Goal: Task Accomplishment & Management: Complete application form

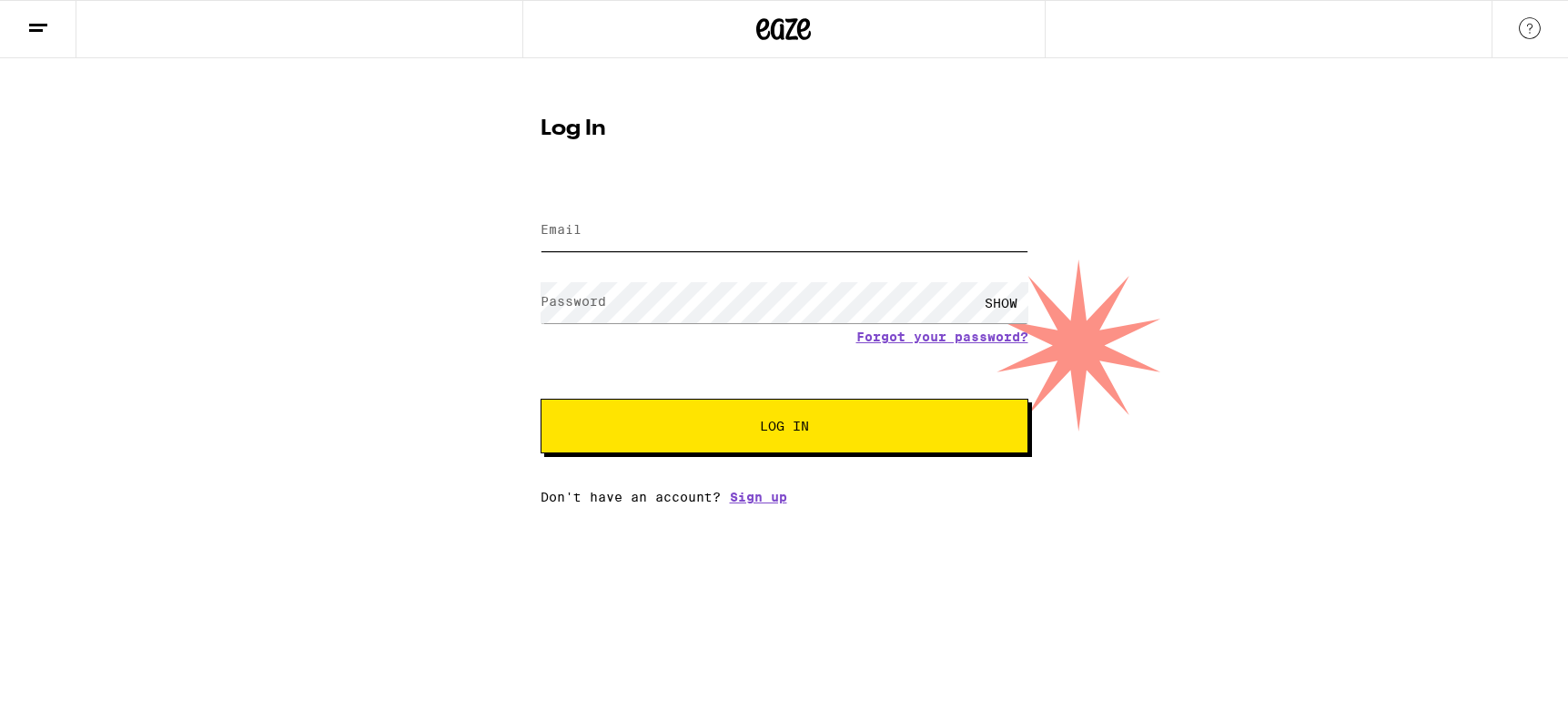
click at [646, 239] on input "Email" at bounding box center [784, 231] width 488 height 41
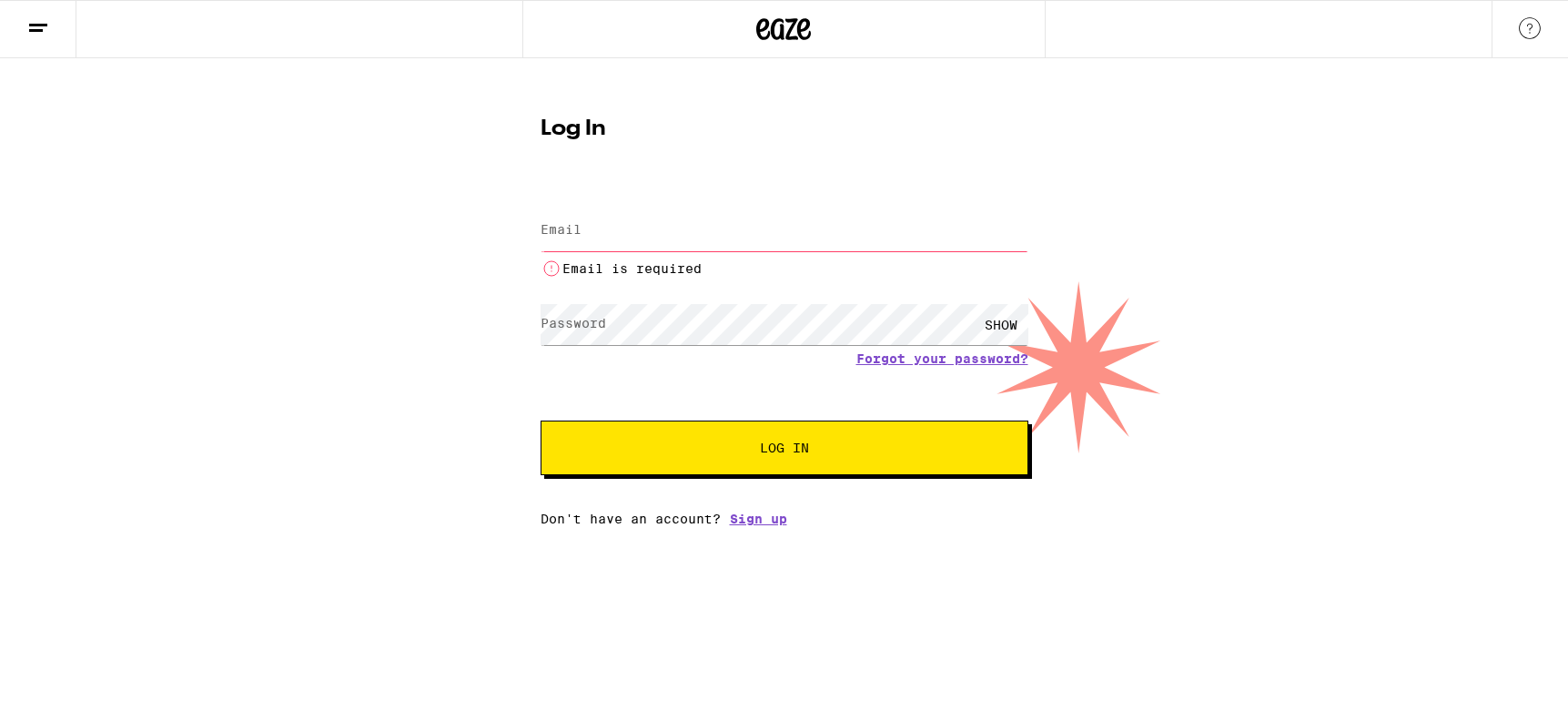
type input "[EMAIL_ADDRESS][DOMAIN_NAME]"
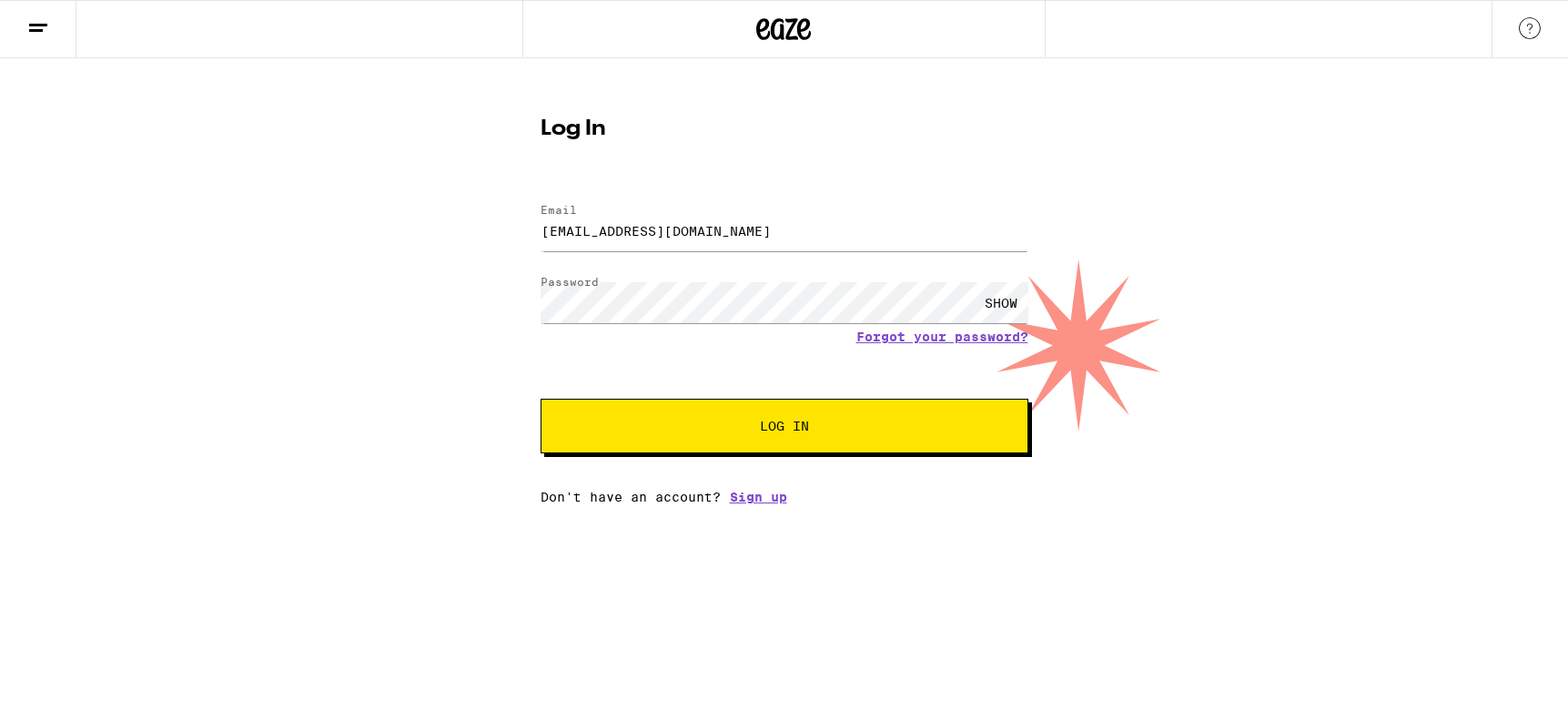
click at [707, 428] on span "Log In" at bounding box center [784, 426] width 340 height 13
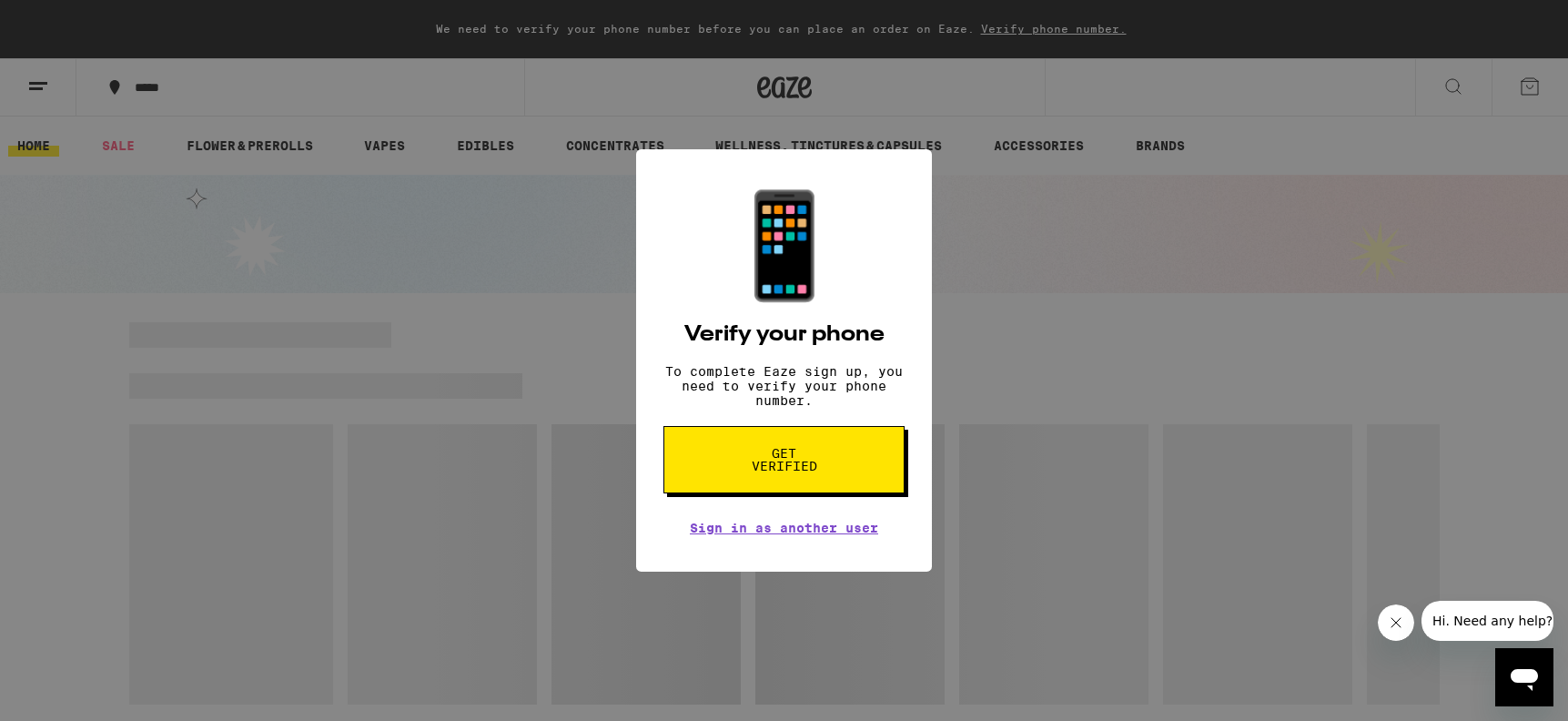
click at [763, 459] on span "Get verified" at bounding box center [784, 460] width 94 height 26
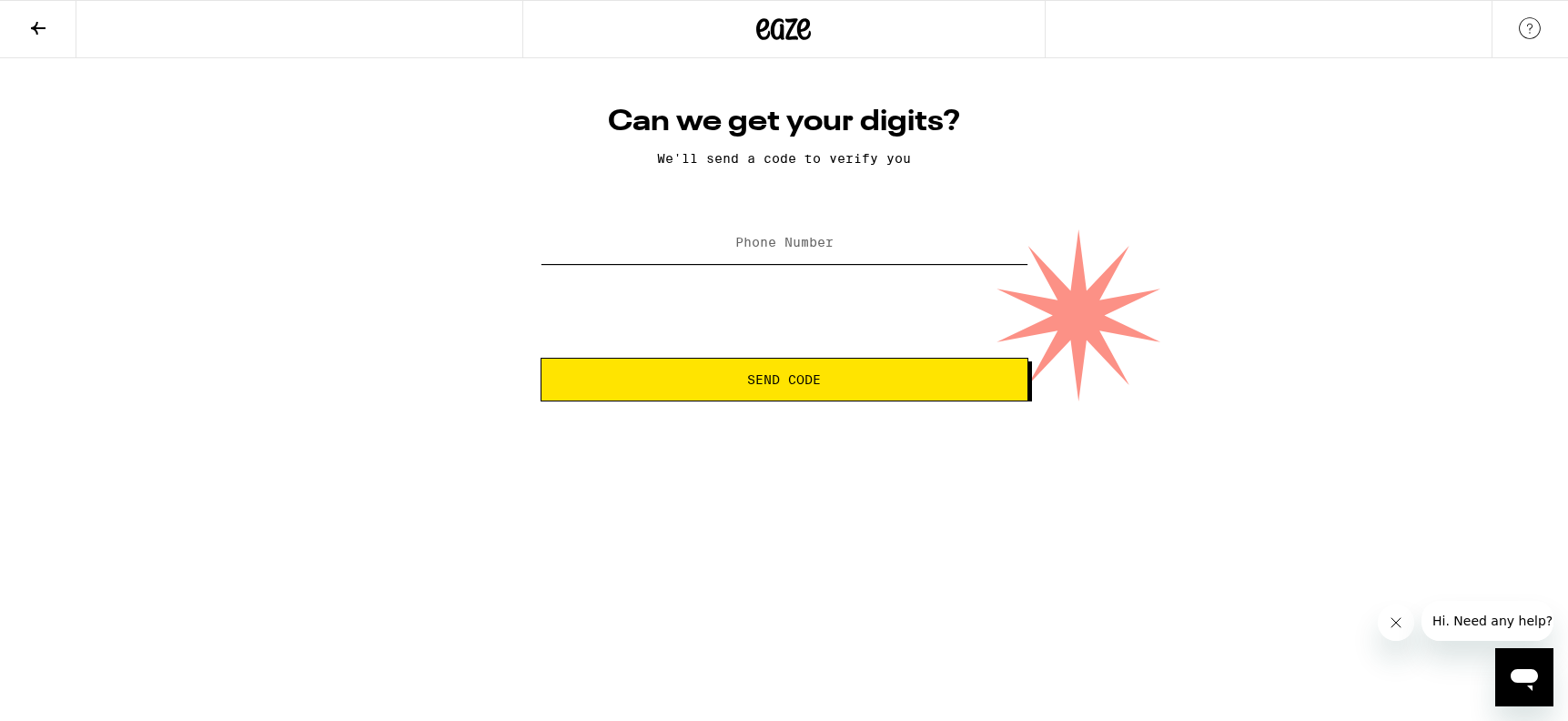
click at [779, 234] on input "Phone Number" at bounding box center [784, 244] width 488 height 41
type input "[PHONE_NUMBER]"
click at [766, 373] on span "Send Code" at bounding box center [784, 380] width 74 height 13
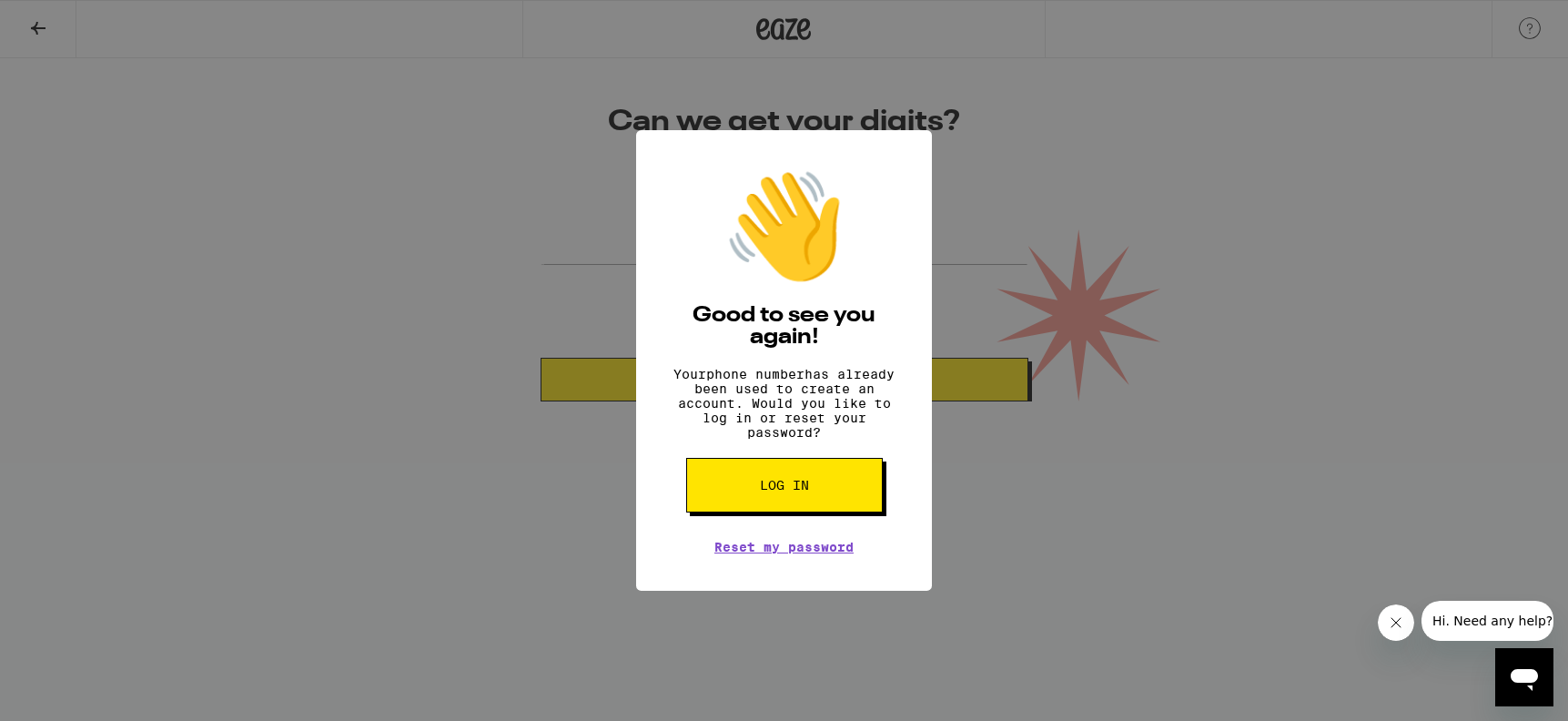
click at [797, 459] on span "Log in" at bounding box center [784, 486] width 49 height 13
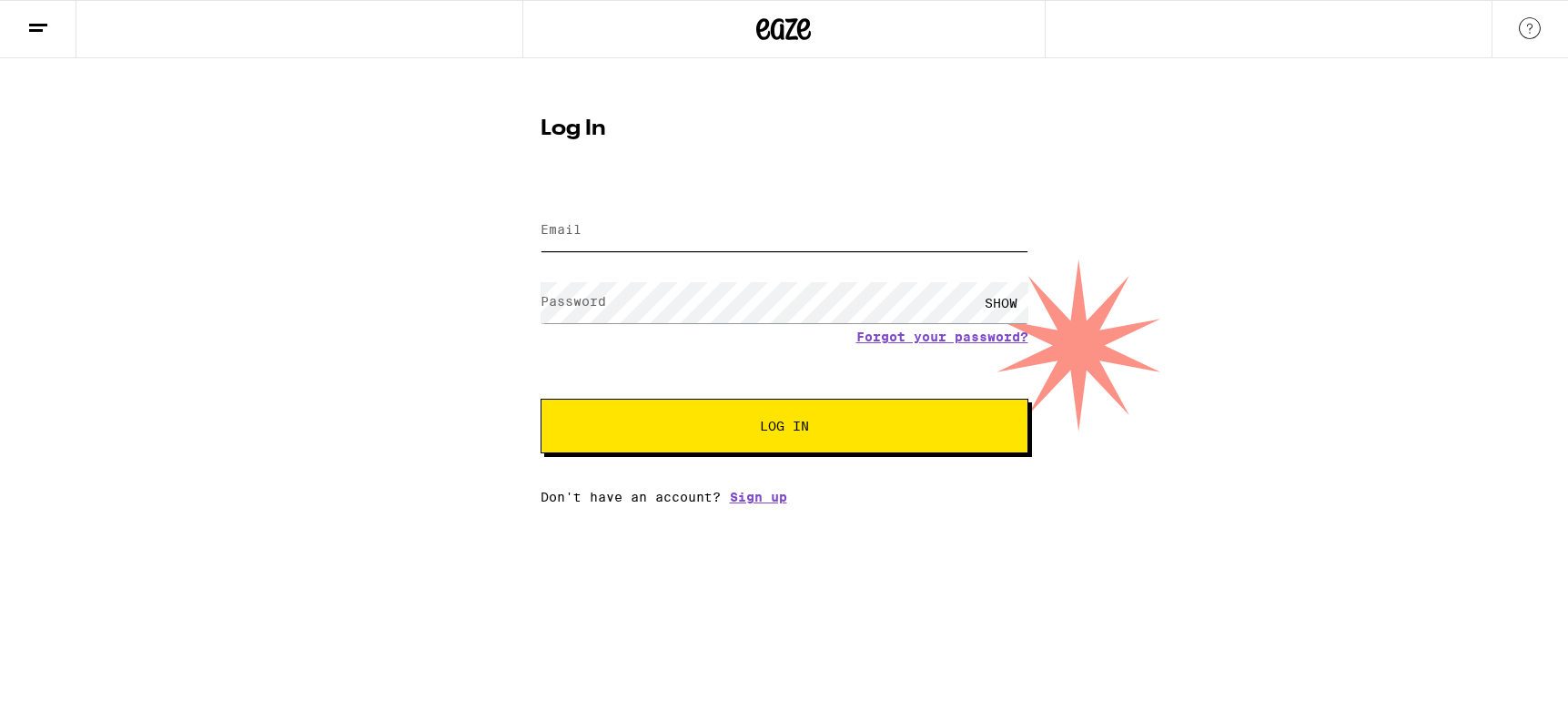
click at [809, 244] on input "Email" at bounding box center [784, 231] width 488 height 41
type input "[EMAIL_ADDRESS][DOMAIN_NAME]"
click at [778, 437] on button "Log In" at bounding box center [784, 425] width 488 height 55
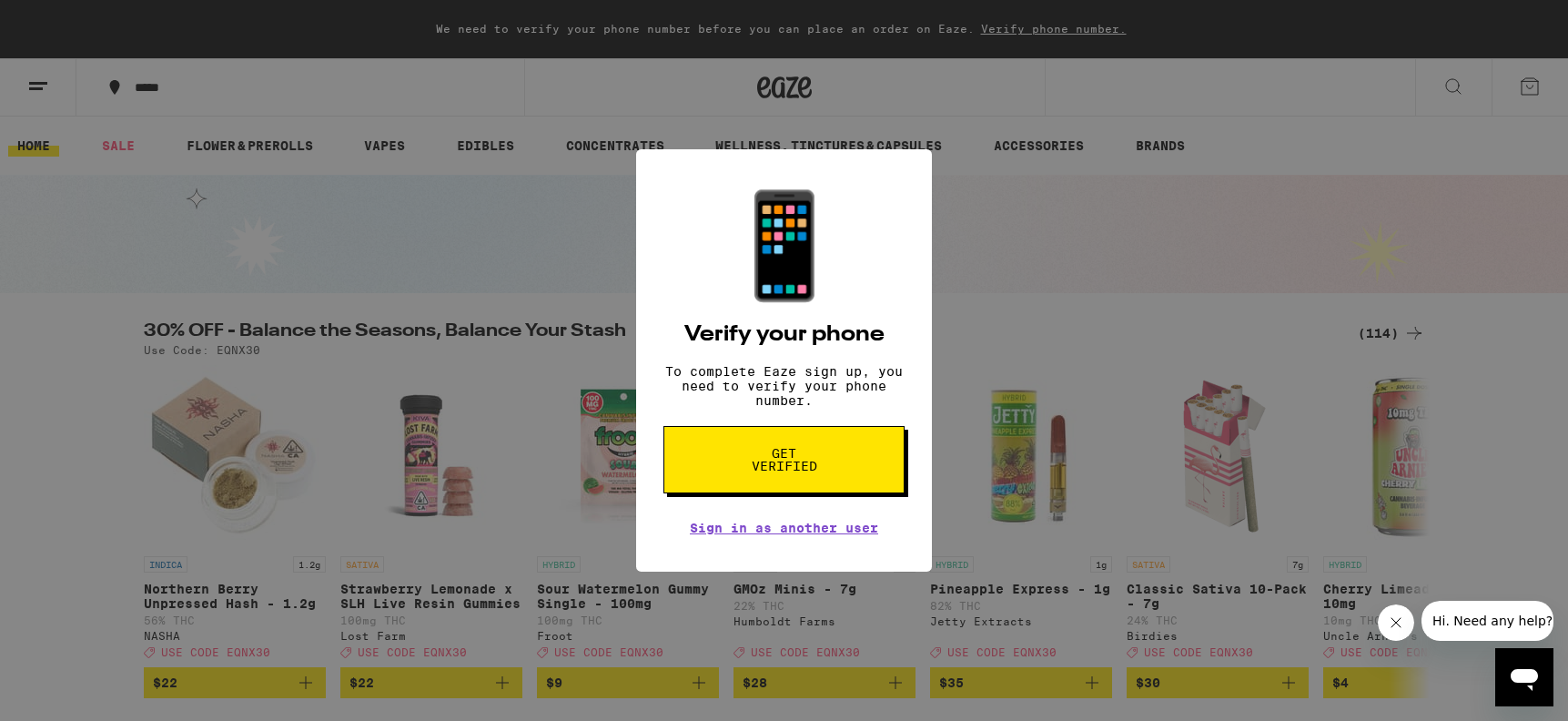
click at [1032, 282] on div "📱 Verify your phone To complete Eaze sign up, you need to verify your phone num…" at bounding box center [784, 360] width 1568 height 721
click at [1032, 279] on div "📱 Verify your phone To complete Eaze sign up, you need to verify your phone num…" at bounding box center [784, 360] width 1568 height 721
click at [856, 459] on button "Get verified" at bounding box center [784, 460] width 241 height 68
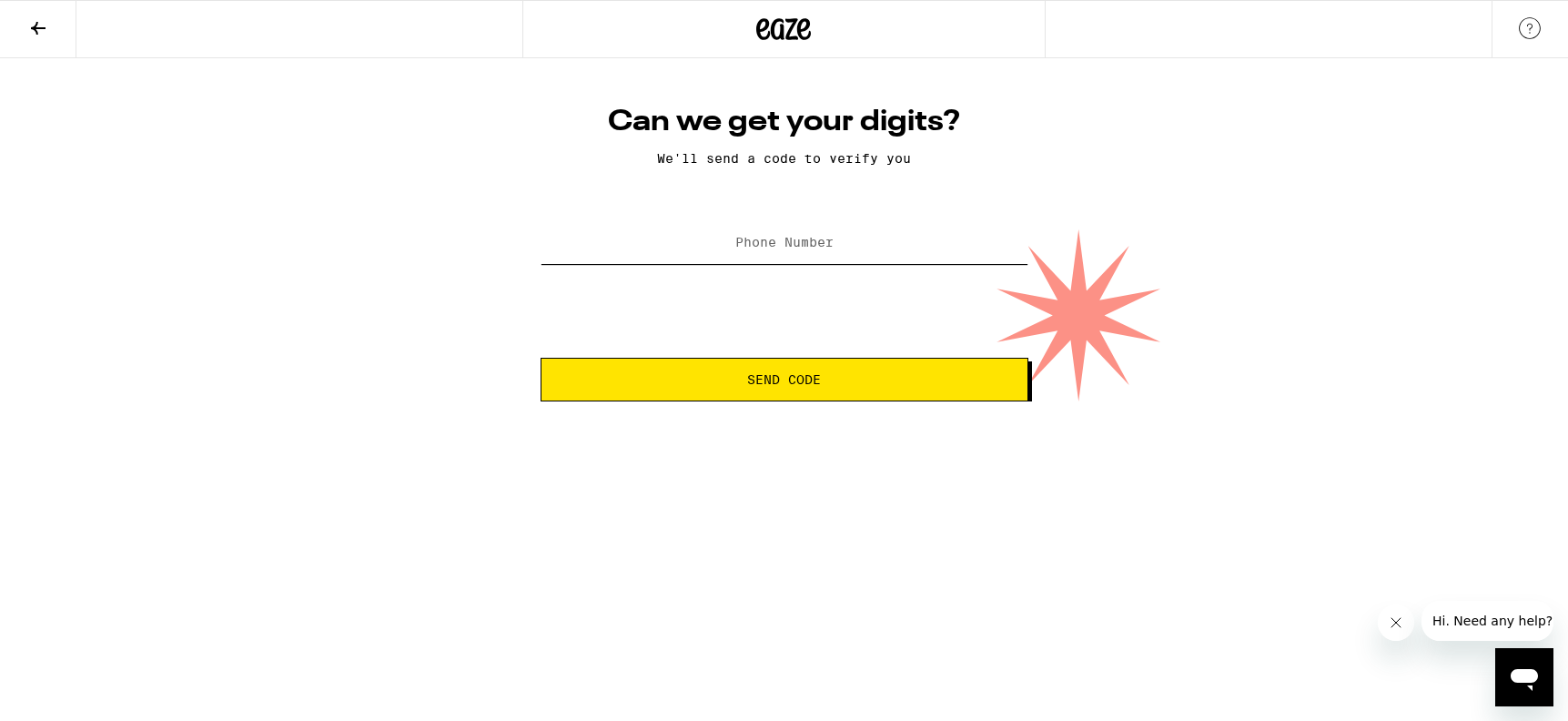
click at [856, 238] on input "Phone Number" at bounding box center [784, 244] width 488 height 41
type input "[PHONE_NUMBER]"
click at [736, 386] on span "Send Code" at bounding box center [784, 380] width 457 height 13
